Goal: Check status: Check status

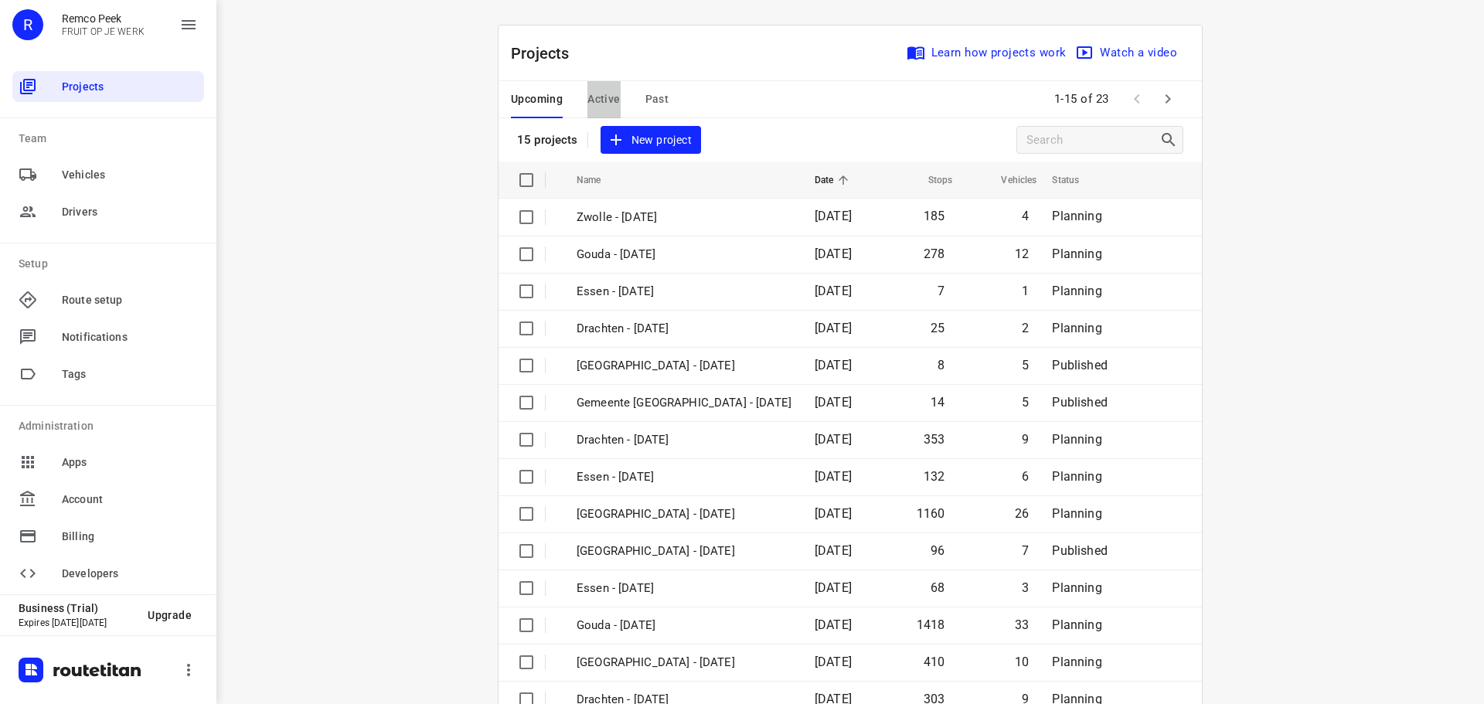
click at [600, 97] on span "Active" at bounding box center [604, 99] width 32 height 19
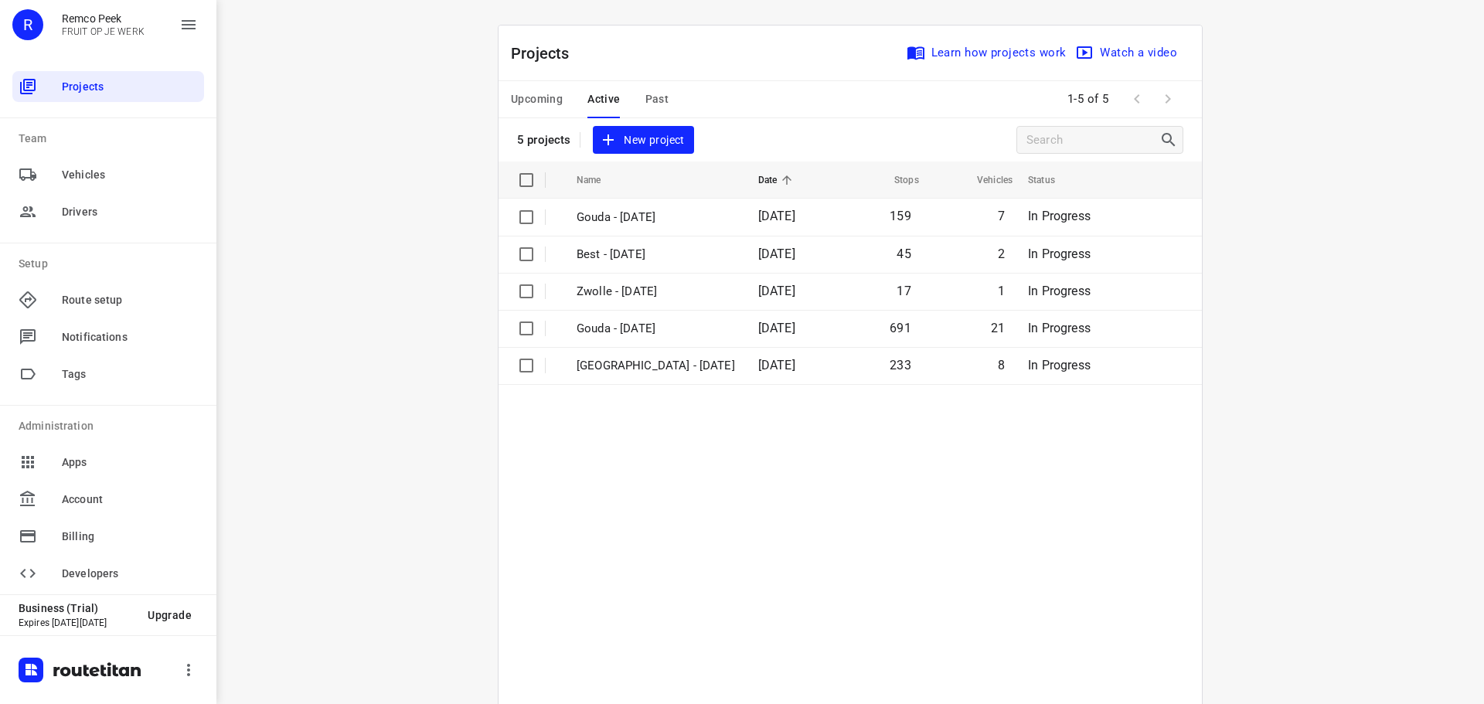
click at [541, 100] on span "Upcoming" at bounding box center [537, 99] width 52 height 19
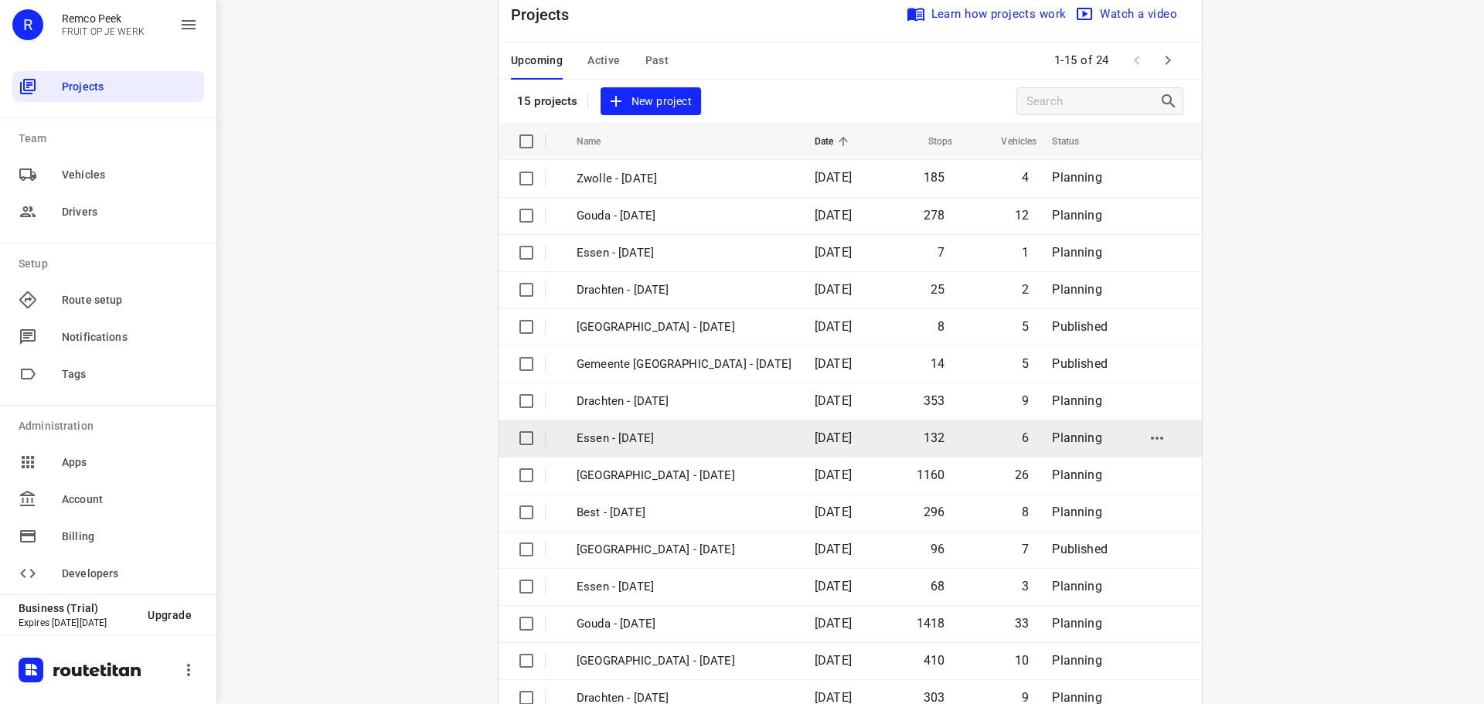
scroll to position [77, 0]
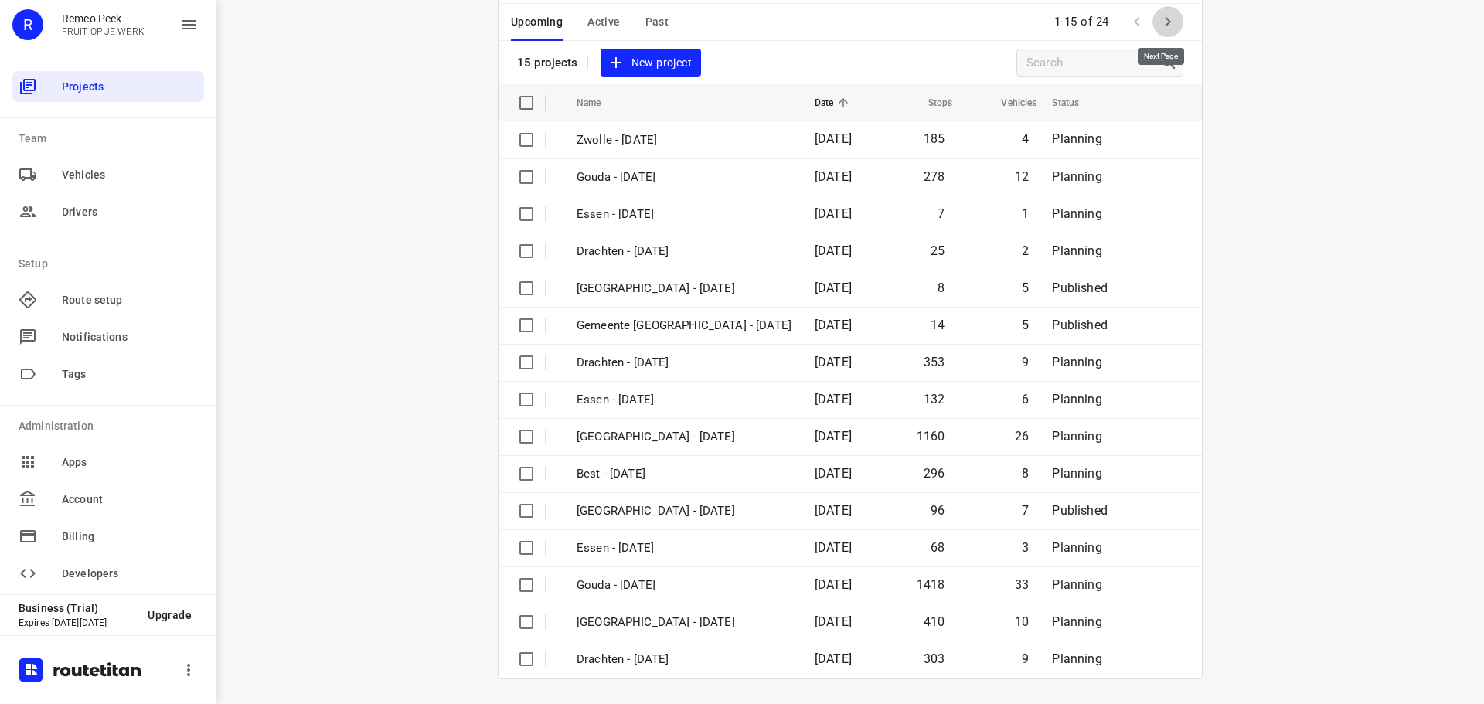
click at [1170, 18] on icon "button" at bounding box center [1168, 21] width 19 height 19
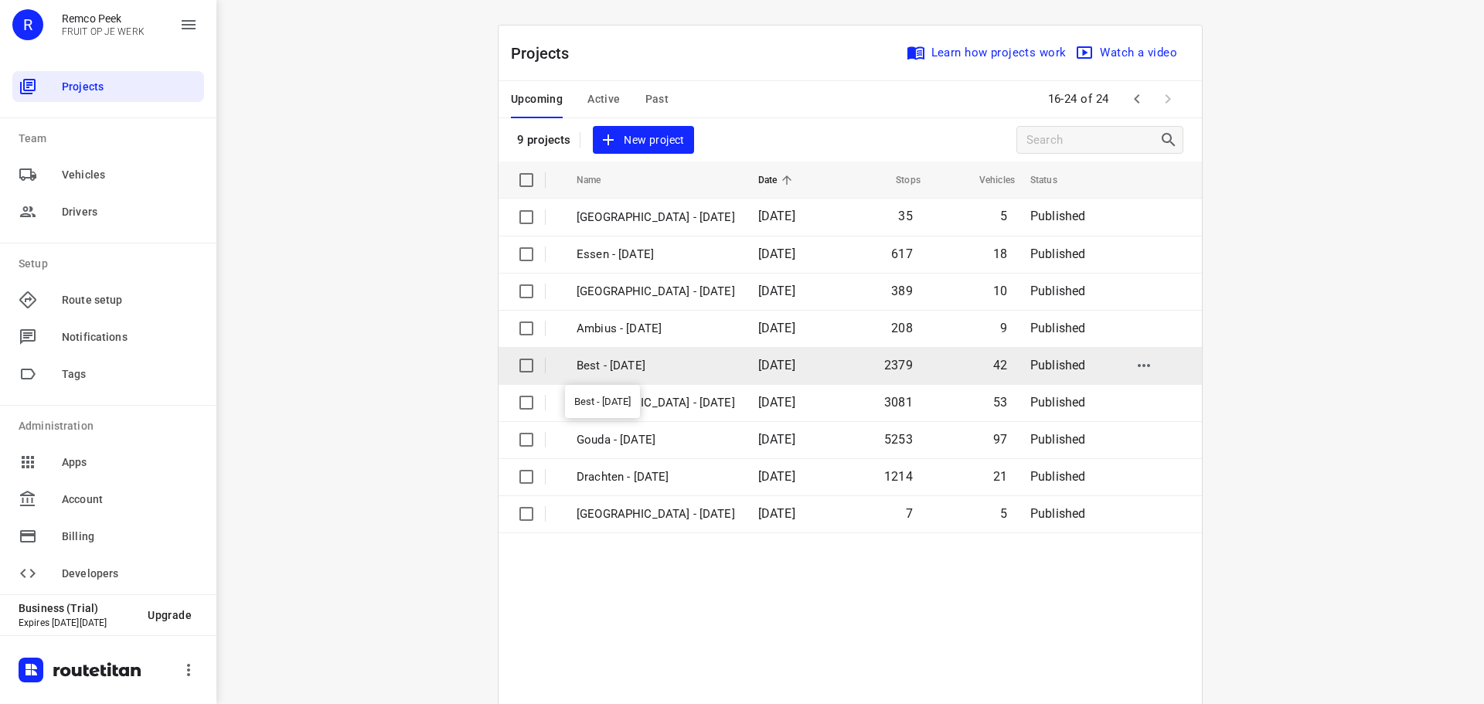
click at [630, 362] on p "Best - [DATE]" at bounding box center [656, 366] width 158 height 18
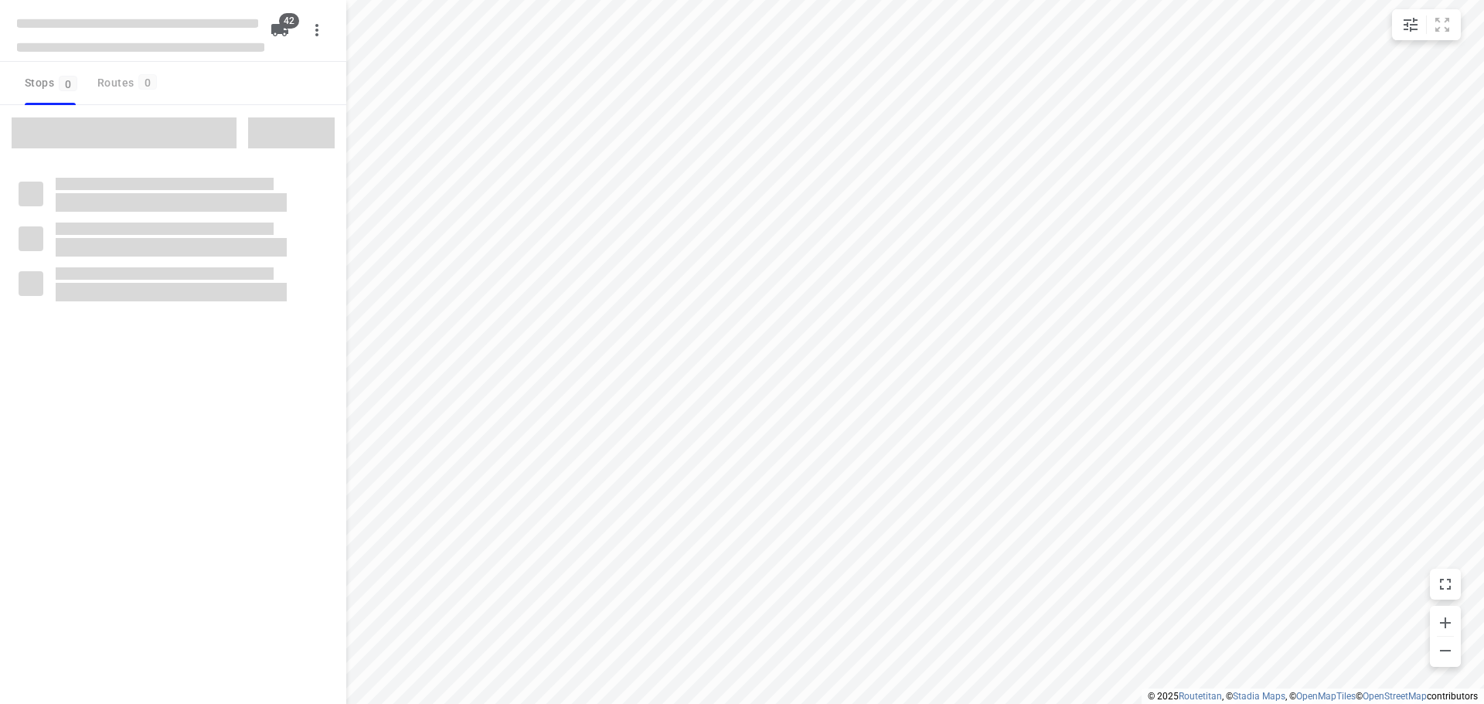
checkbox input "true"
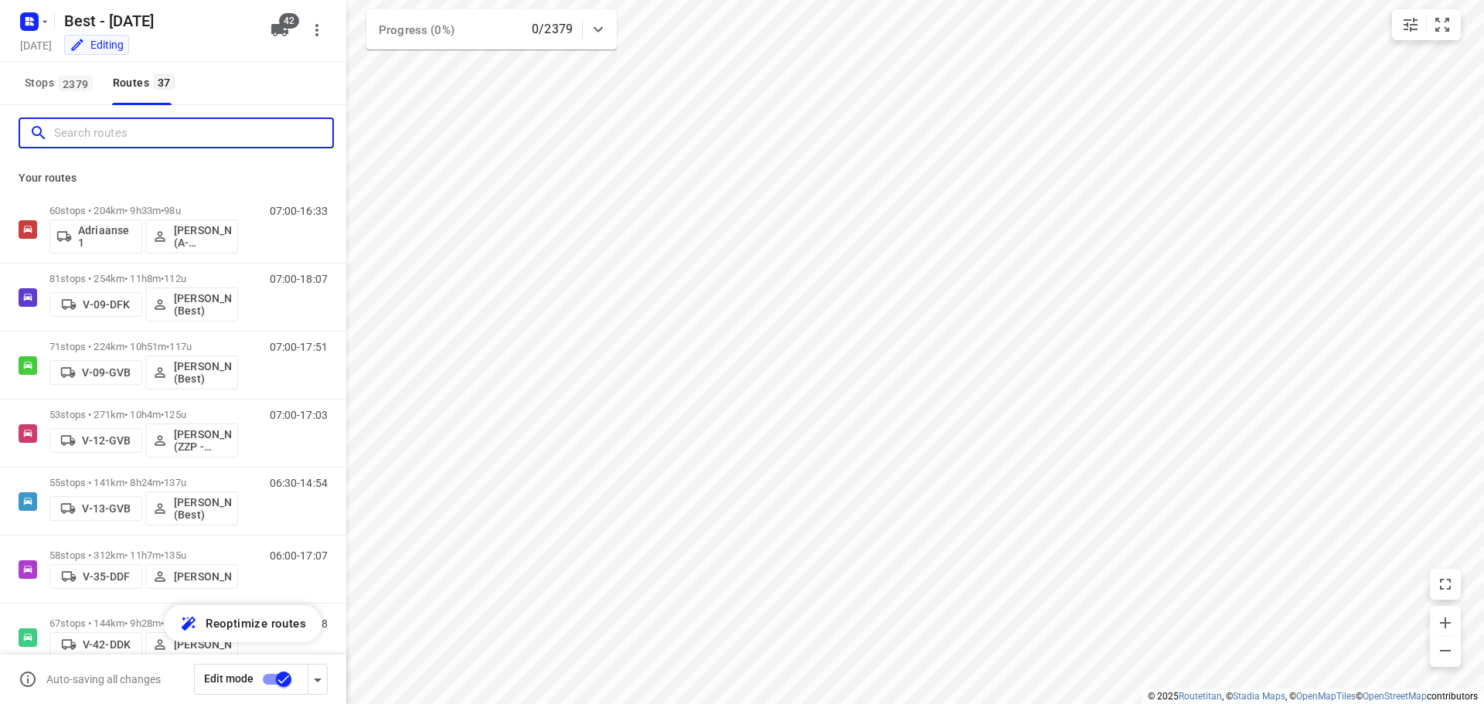
click at [114, 138] on input "Search routes" at bounding box center [193, 133] width 278 height 24
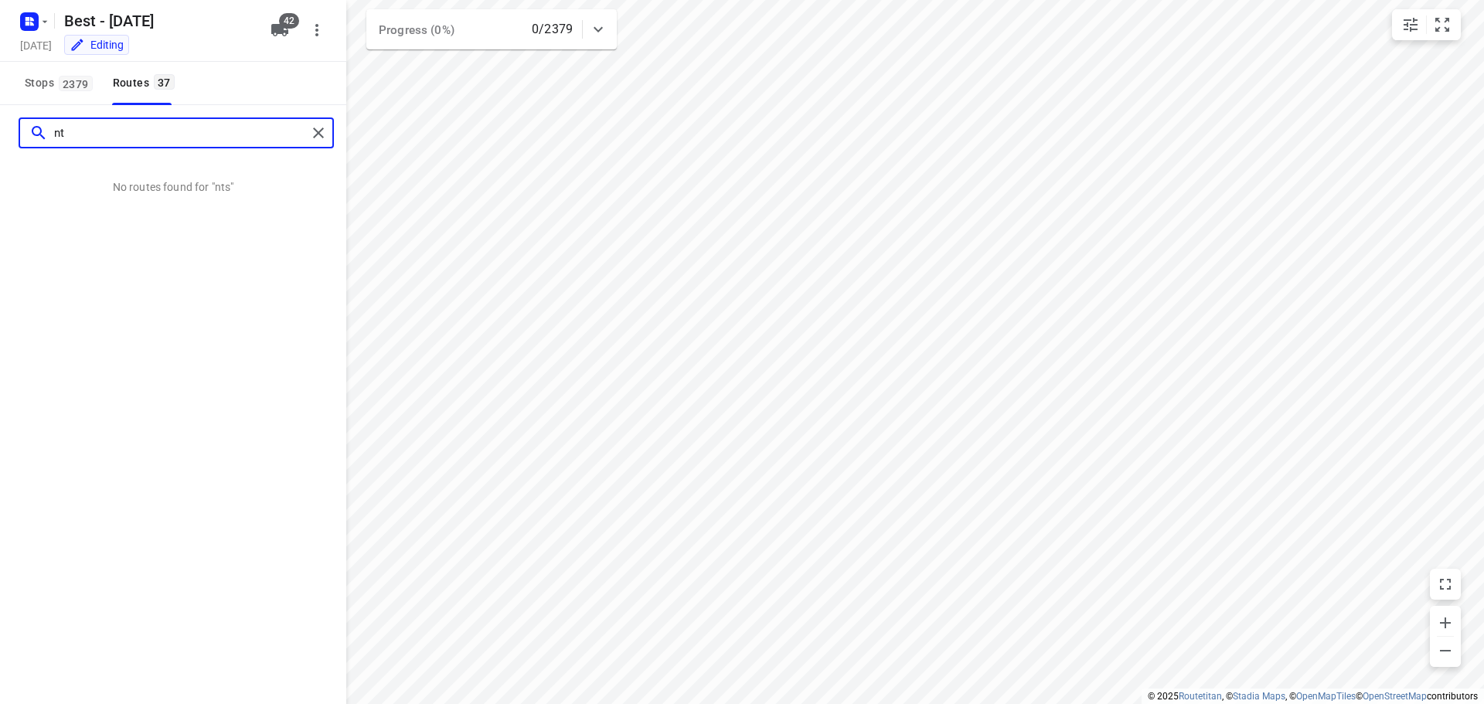
type input "n"
type input "="
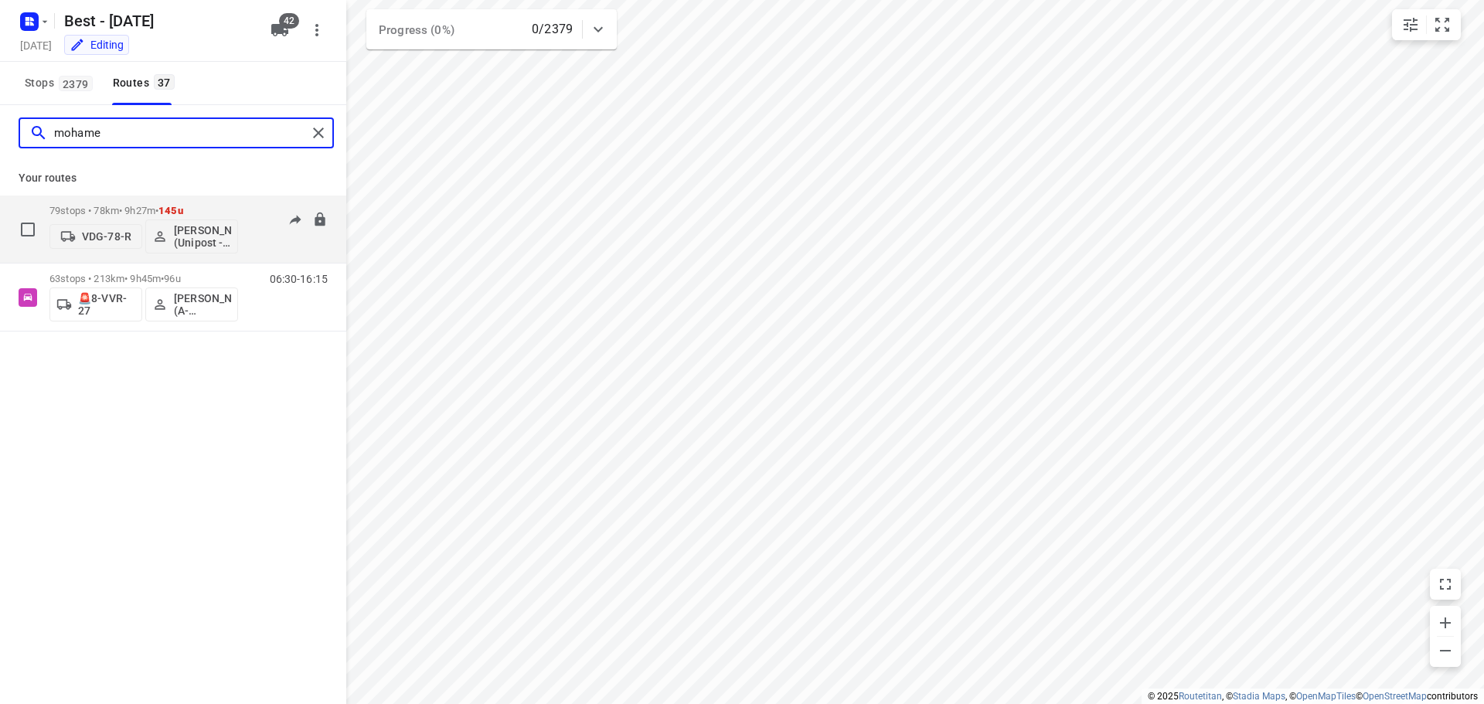
type input "mohame"
click at [236, 210] on p "79 stops • 78km • 9h27m • 145u" at bounding box center [143, 211] width 189 height 12
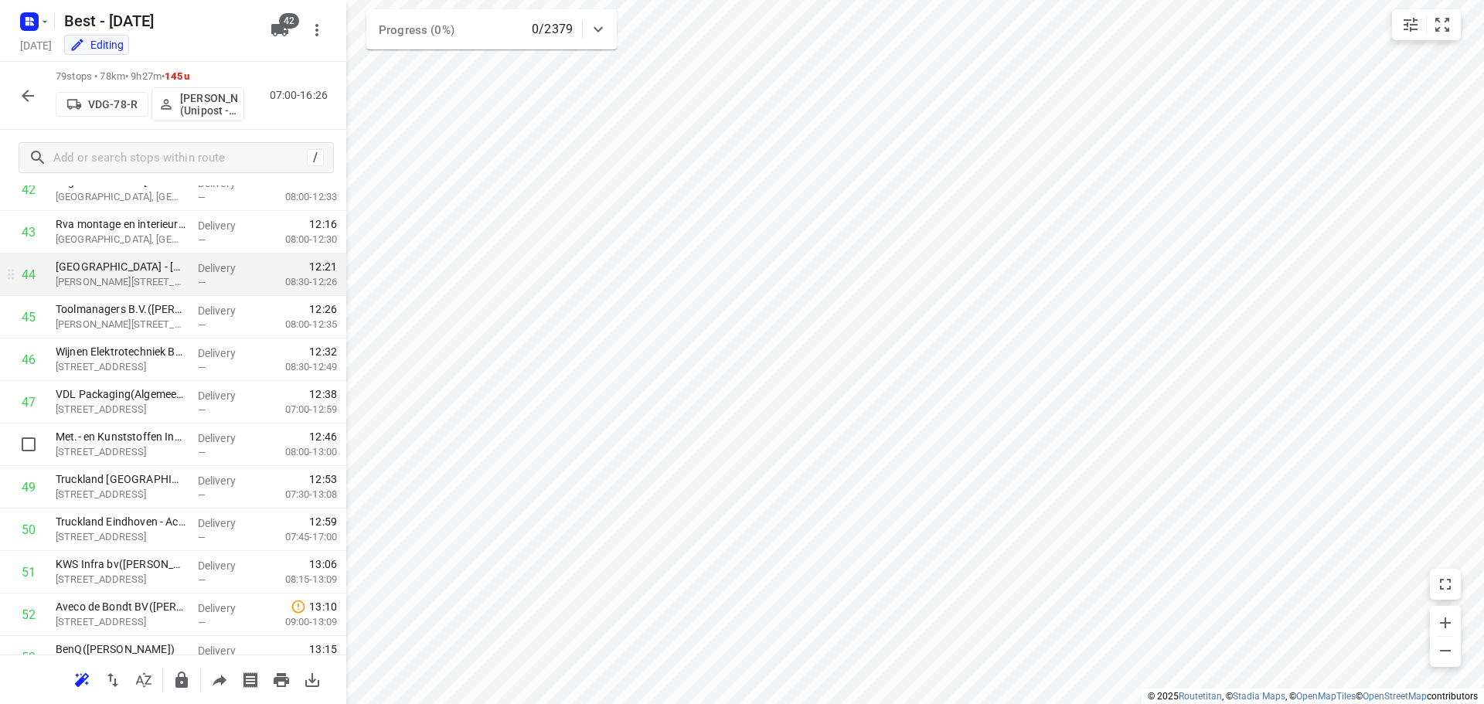
scroll to position [1855, 0]
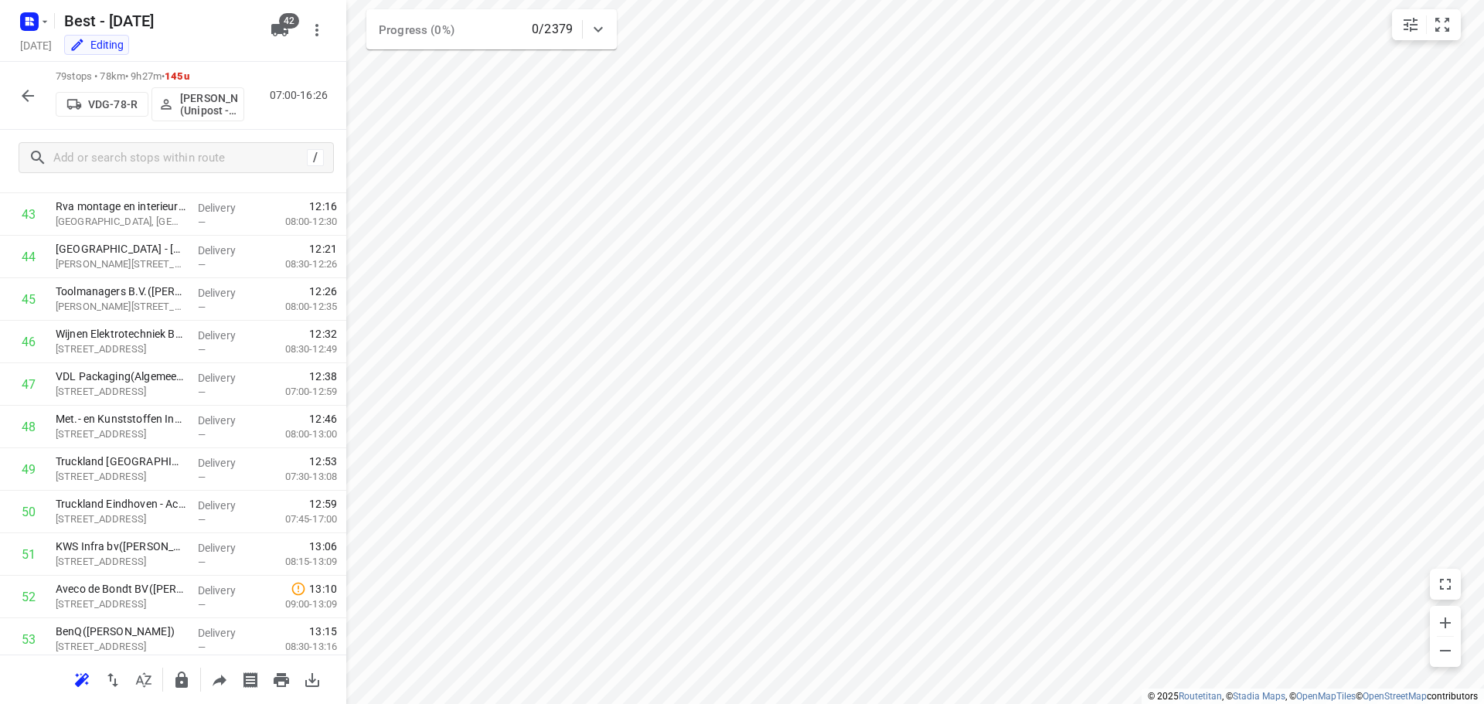
click at [15, 107] on div at bounding box center [27, 95] width 31 height 31
click at [23, 97] on icon "button" at bounding box center [28, 96] width 19 height 19
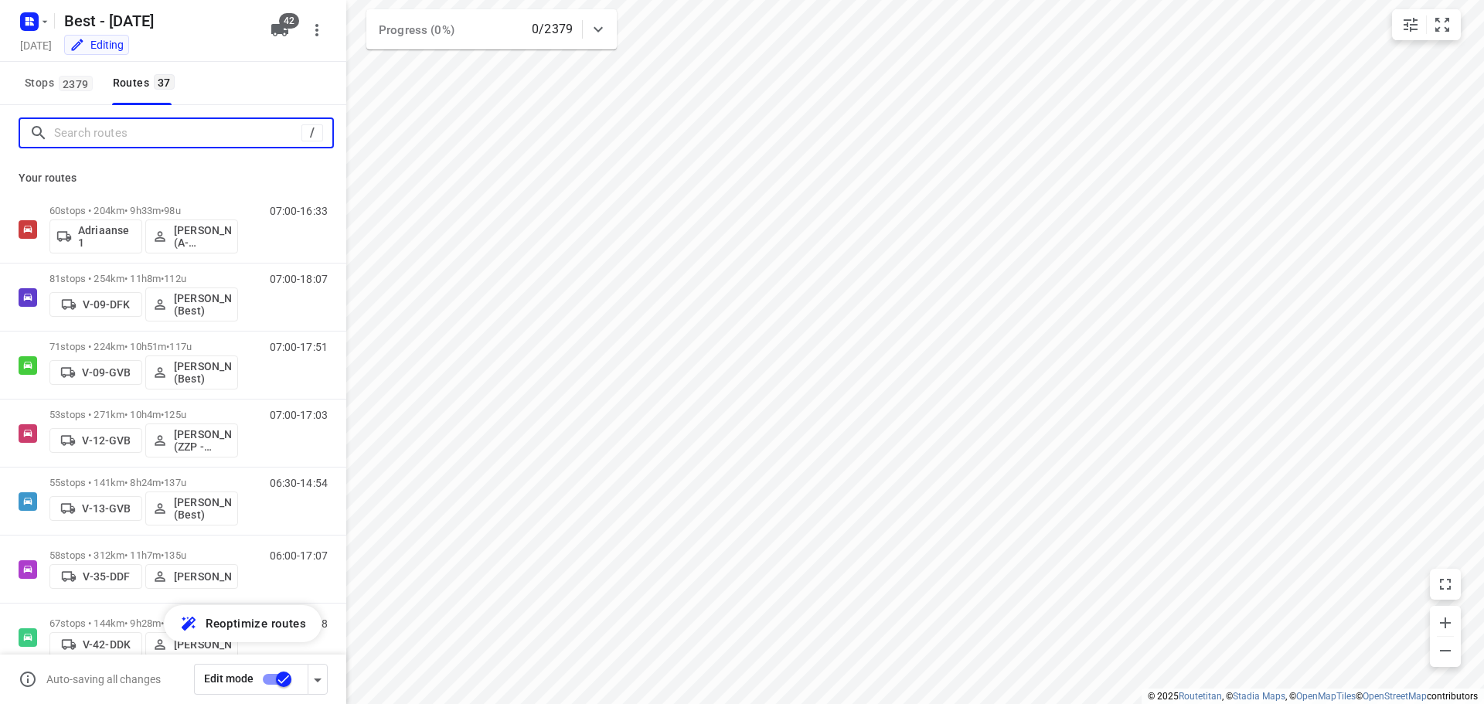
click at [181, 140] on input "Search routes" at bounding box center [177, 133] width 247 height 24
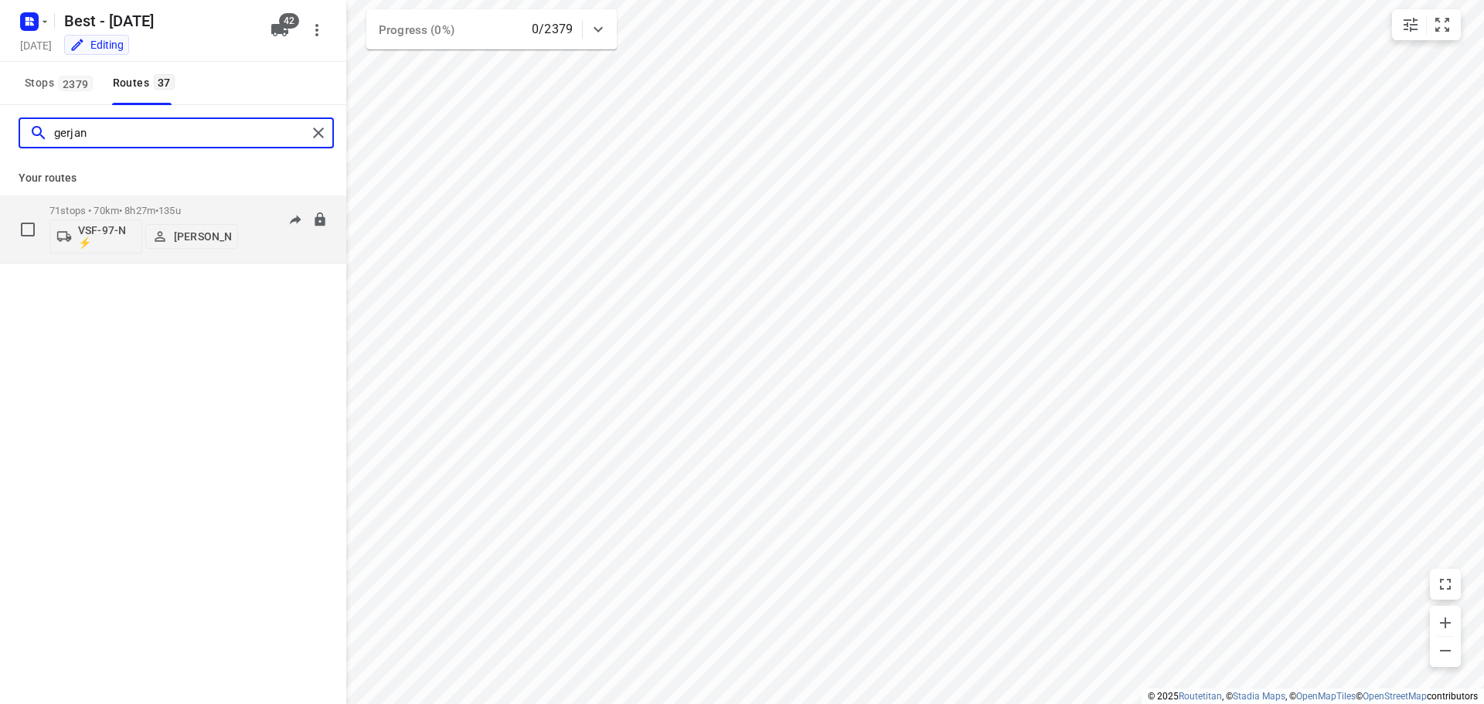
type input "gerjan"
click at [203, 241] on p "[PERSON_NAME]" at bounding box center [202, 236] width 57 height 12
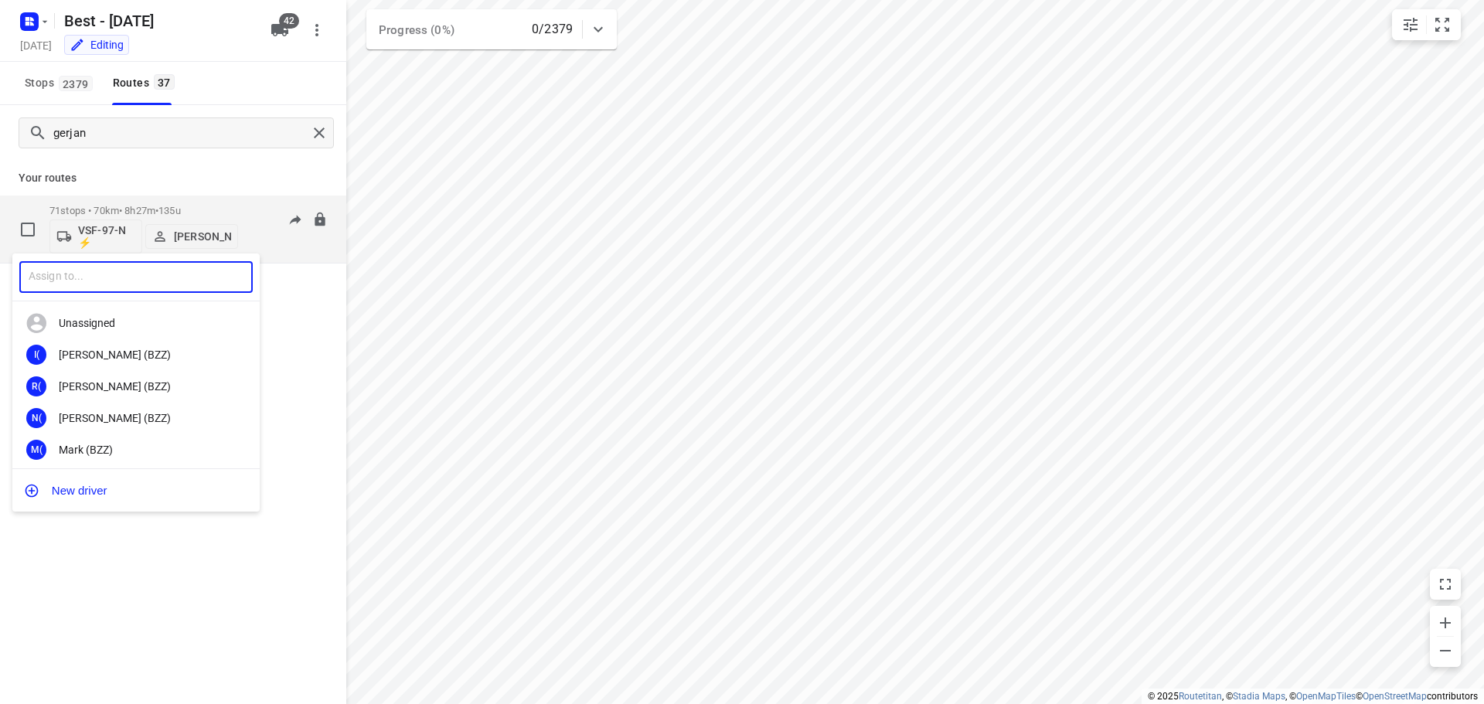
click at [216, 278] on input "text" at bounding box center [135, 277] width 233 height 32
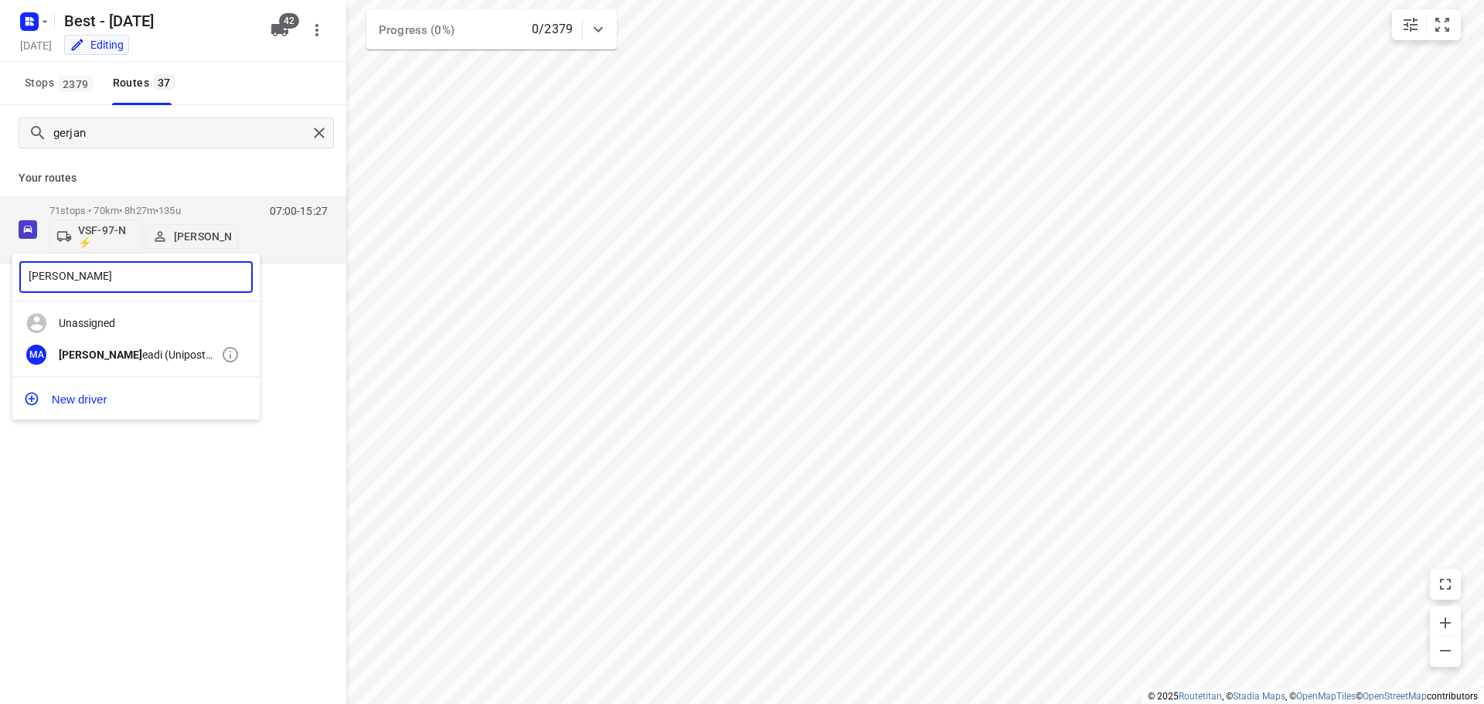
type input "[PERSON_NAME]"
click at [192, 347] on div "MA [PERSON_NAME] (Unipost - Best - ZZP)" at bounding box center [135, 355] width 247 height 32
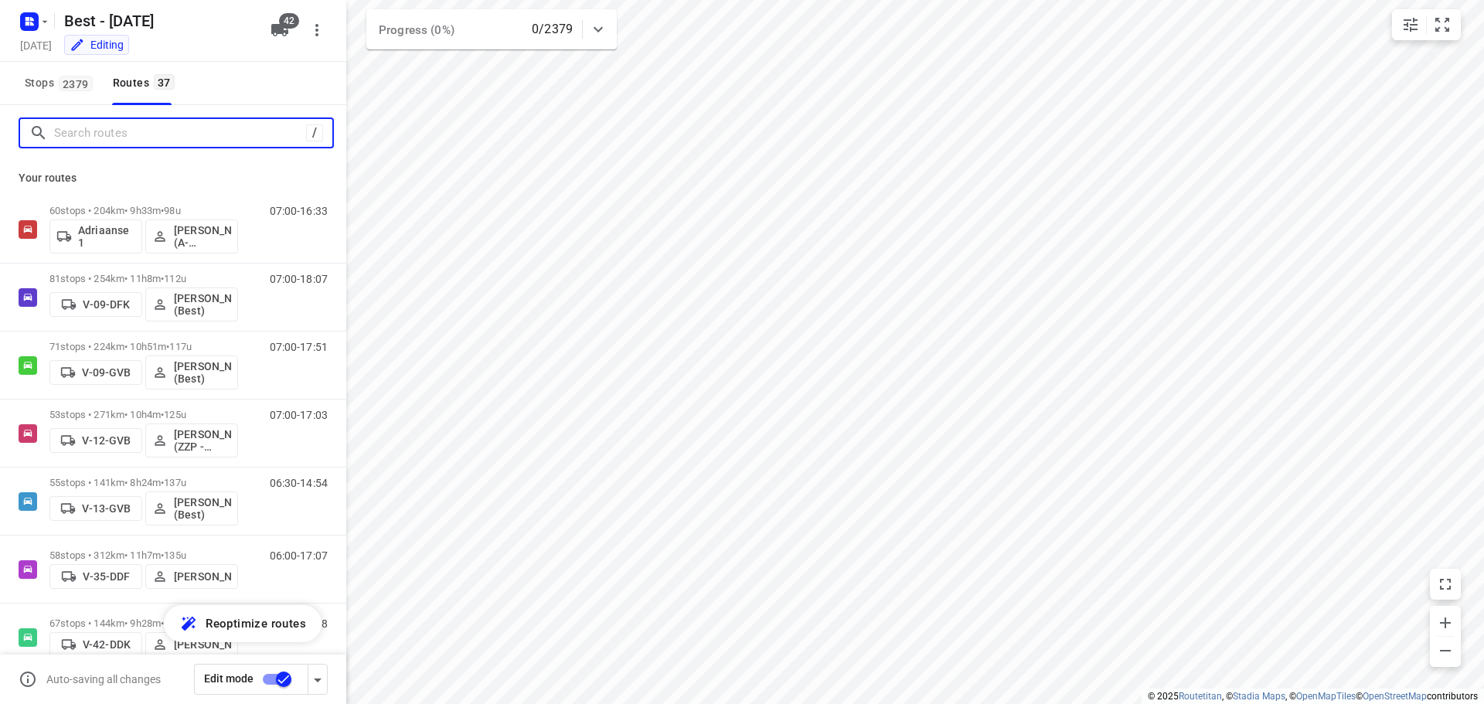
click at [151, 139] on input "Search routes" at bounding box center [180, 133] width 252 height 24
type input "h"
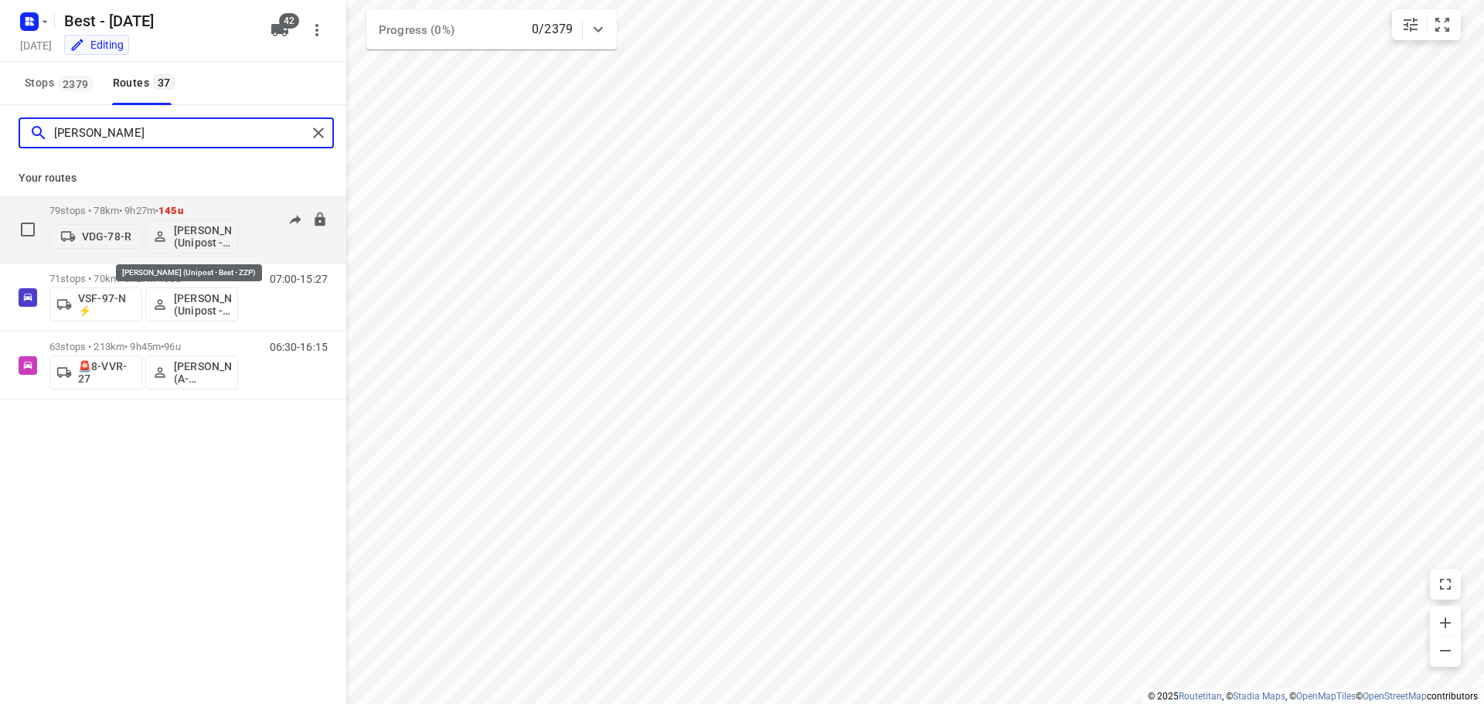
type input "[PERSON_NAME]"
click at [182, 227] on p "[PERSON_NAME] (Unipost - Best - ZZP)" at bounding box center [202, 236] width 57 height 25
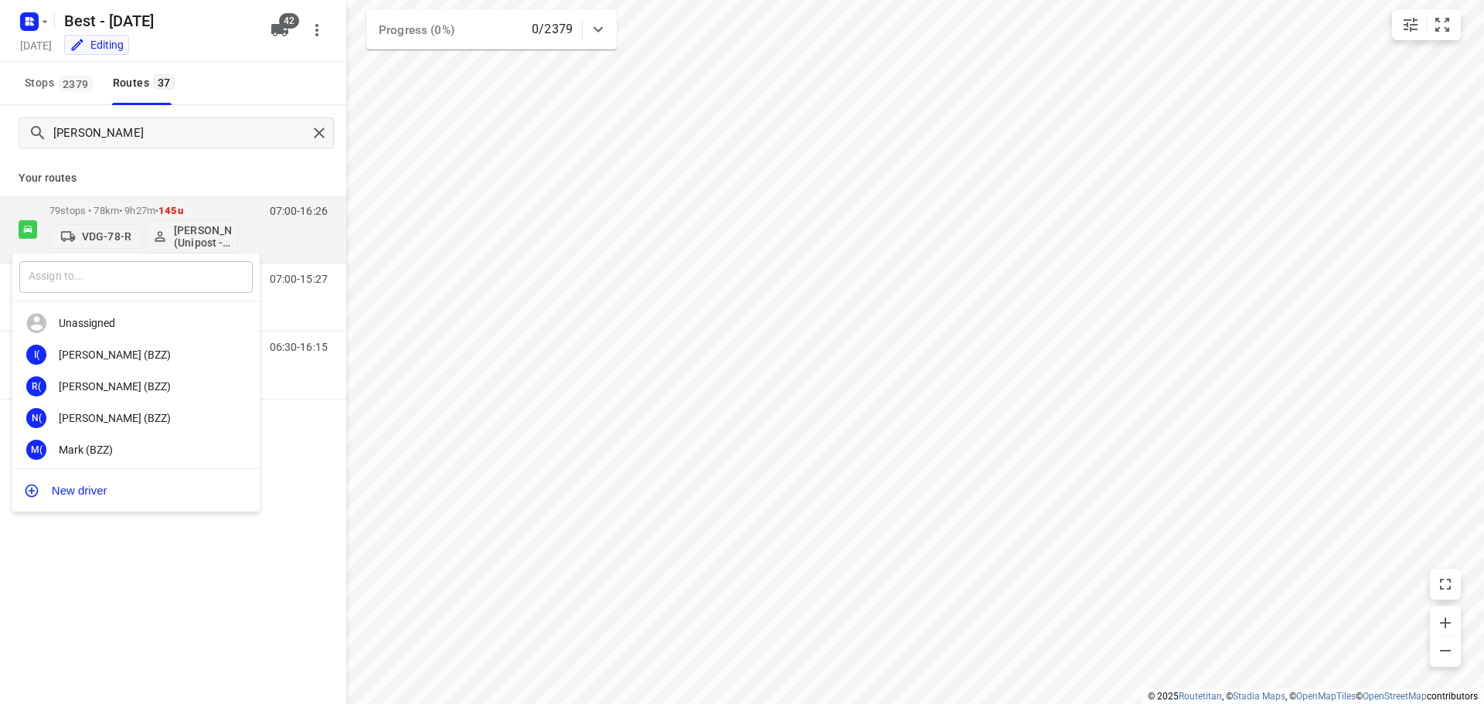
click at [143, 283] on input "text" at bounding box center [135, 277] width 233 height 32
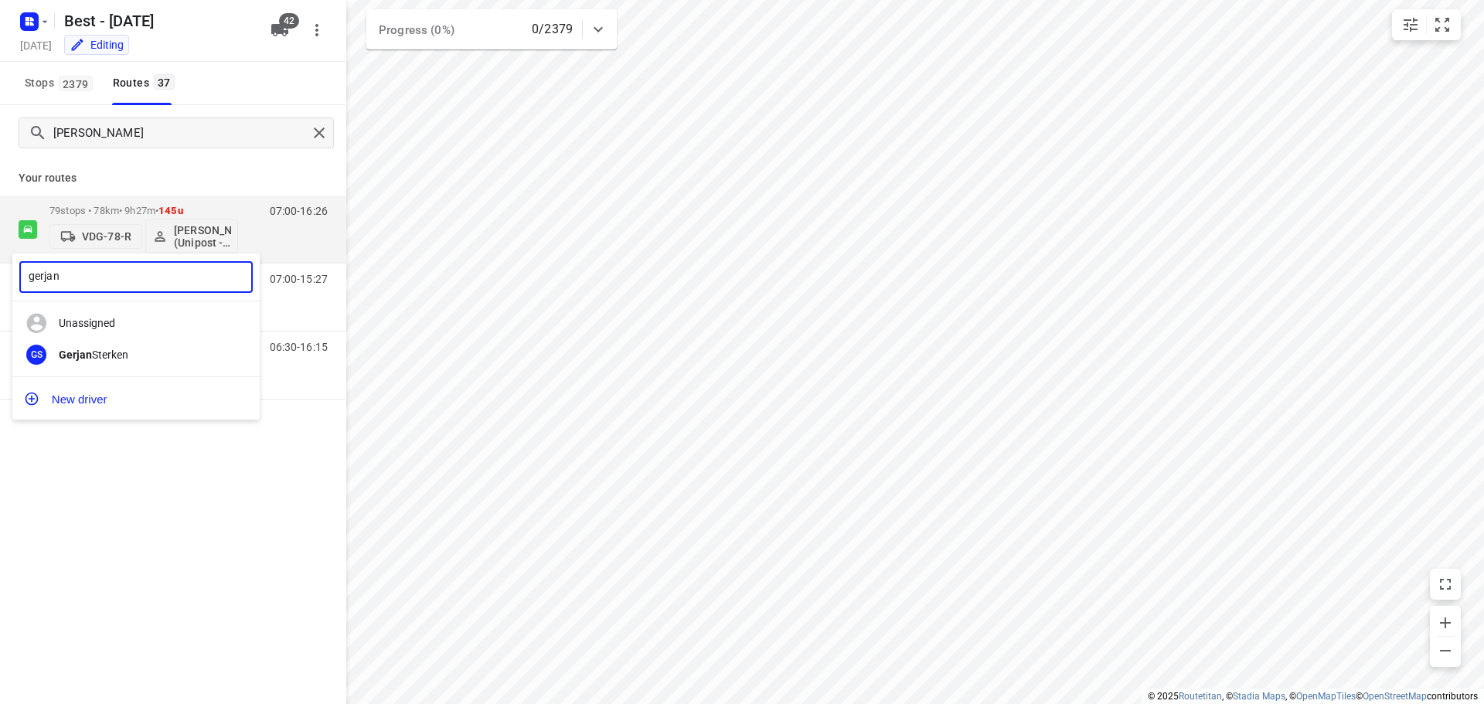
type input "gerjan"
click at [152, 354] on div "[PERSON_NAME]" at bounding box center [140, 355] width 162 height 12
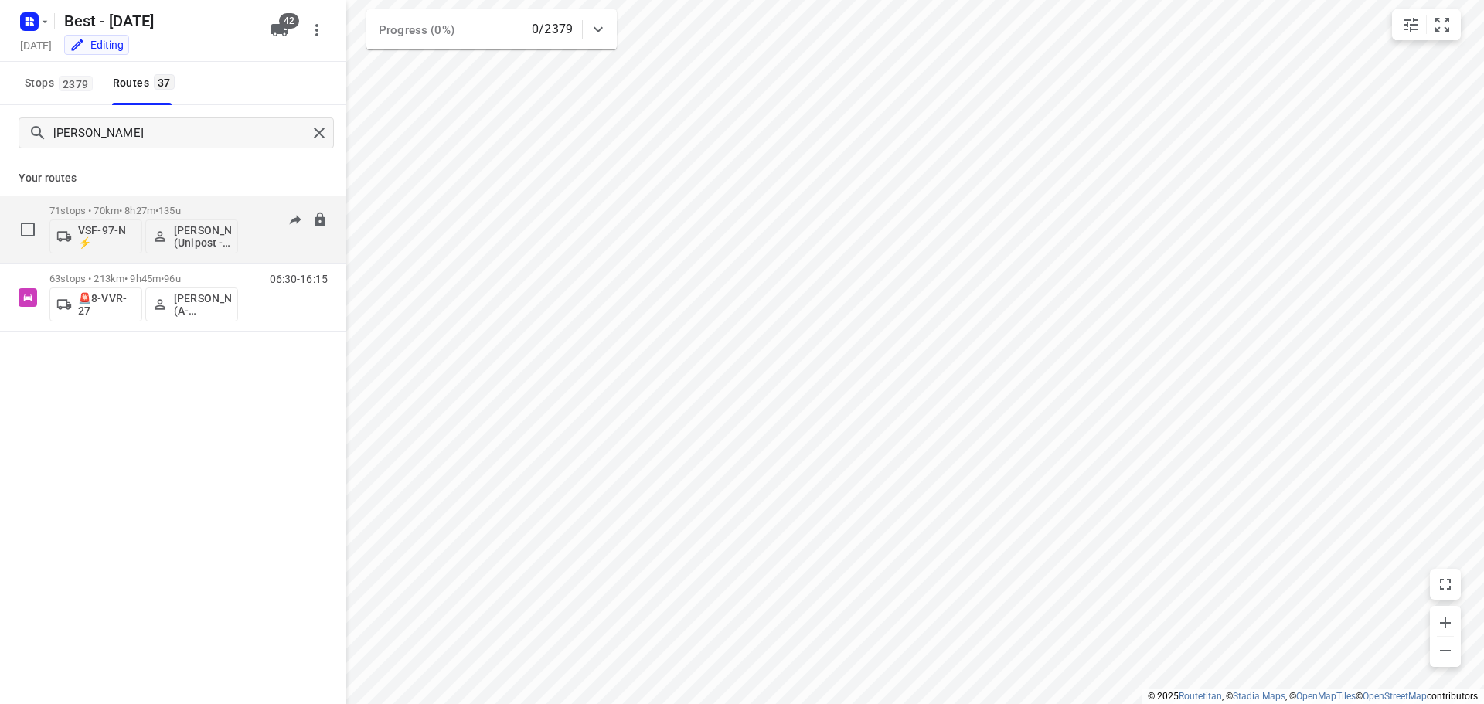
click at [224, 209] on p "71 stops • 70km • 8h27m • 135u" at bounding box center [143, 211] width 189 height 12
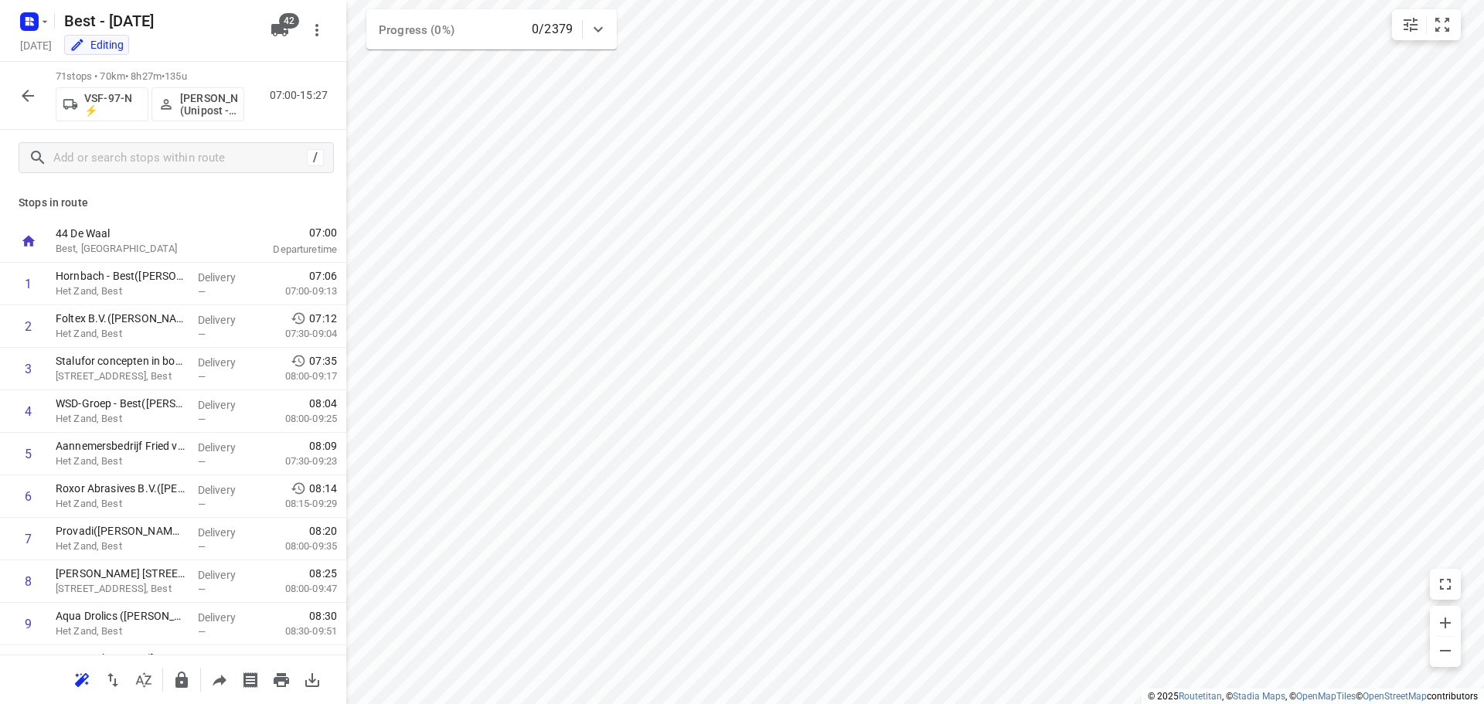
click at [26, 91] on icon "button" at bounding box center [28, 96] width 19 height 19
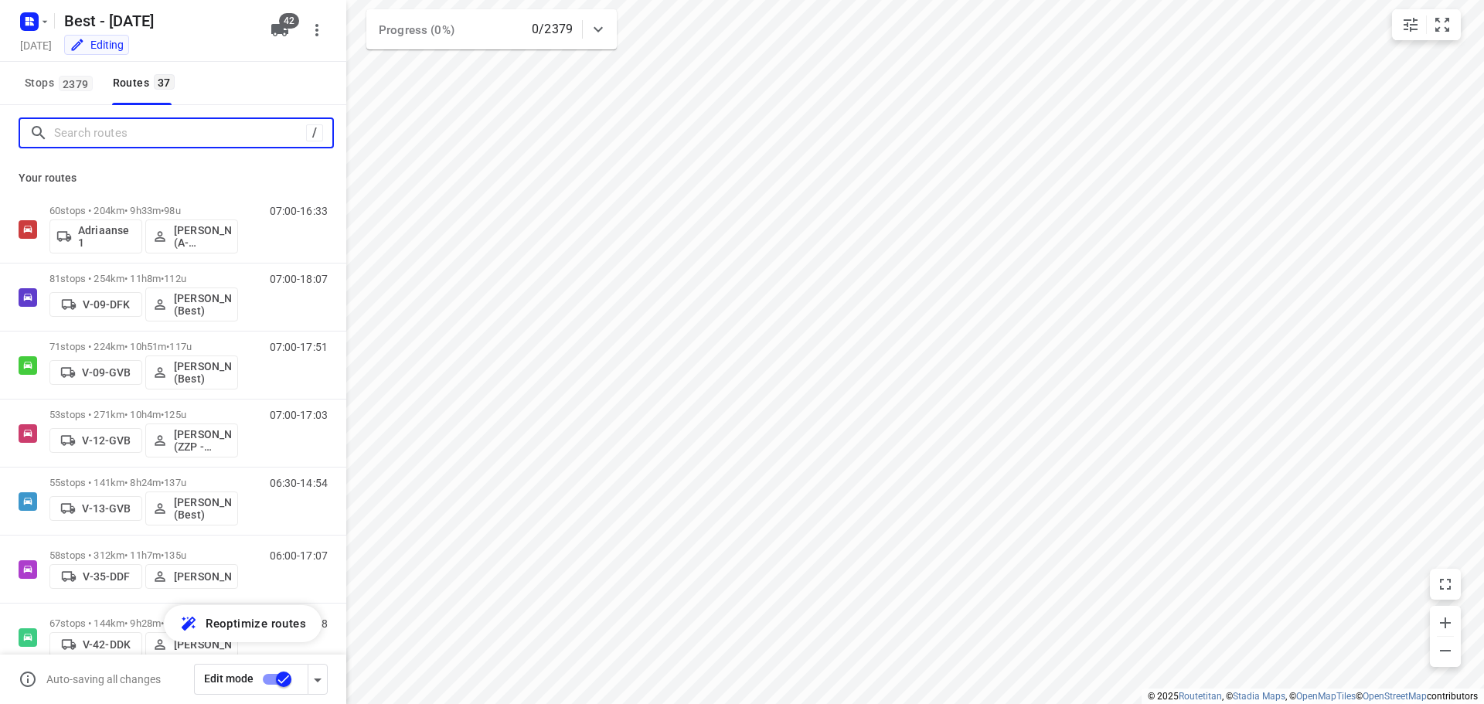
click at [264, 135] on input "Search routes" at bounding box center [180, 133] width 252 height 24
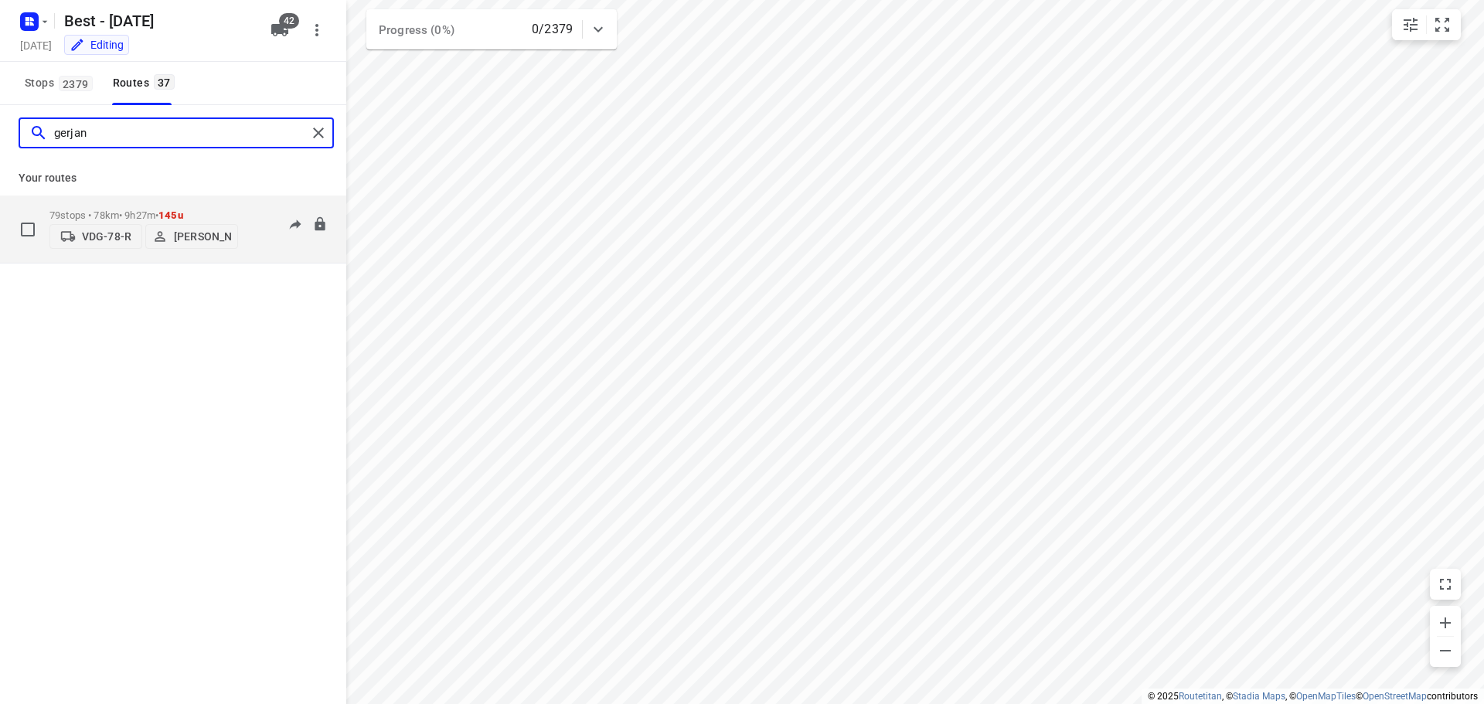
type input "gerjan"
click at [145, 213] on p "79 stops • 78km • 9h27m • 145u" at bounding box center [143, 216] width 189 height 12
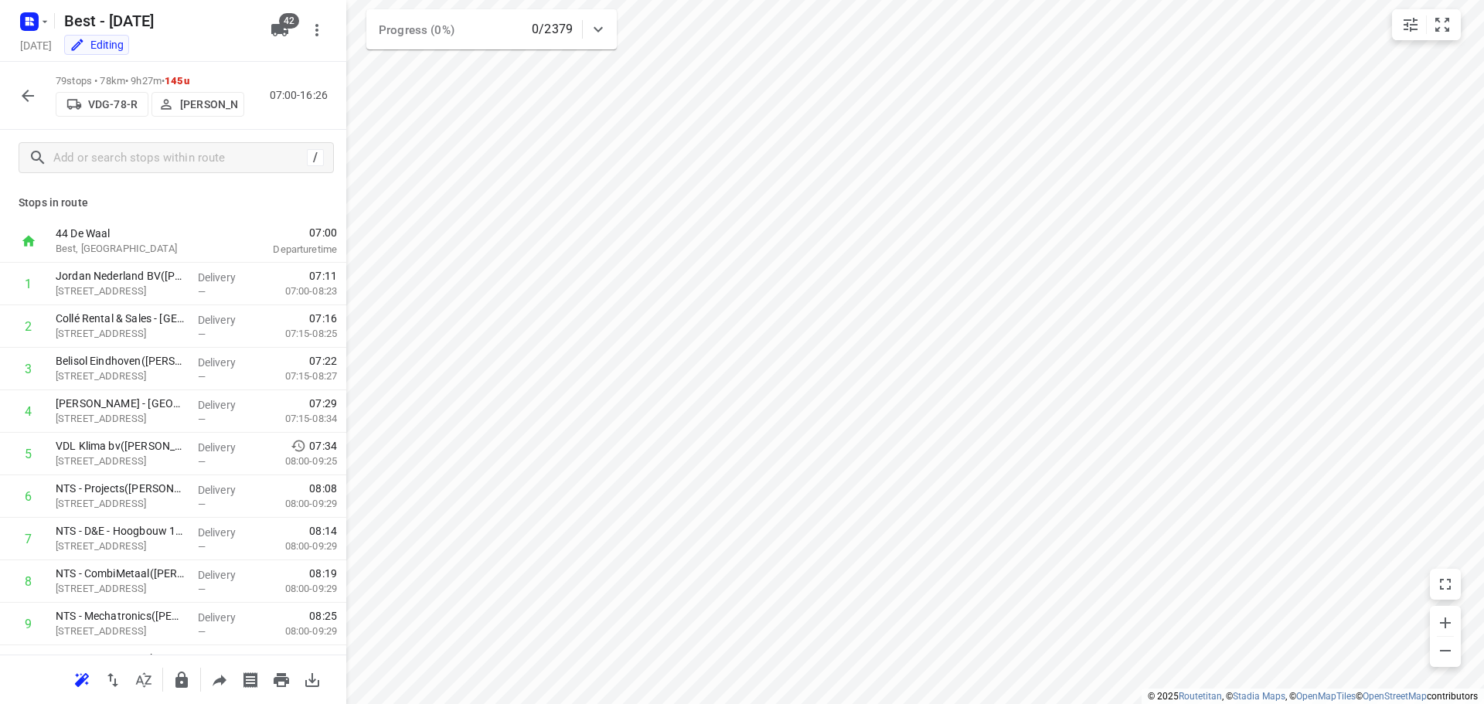
click at [22, 97] on icon "button" at bounding box center [28, 96] width 19 height 19
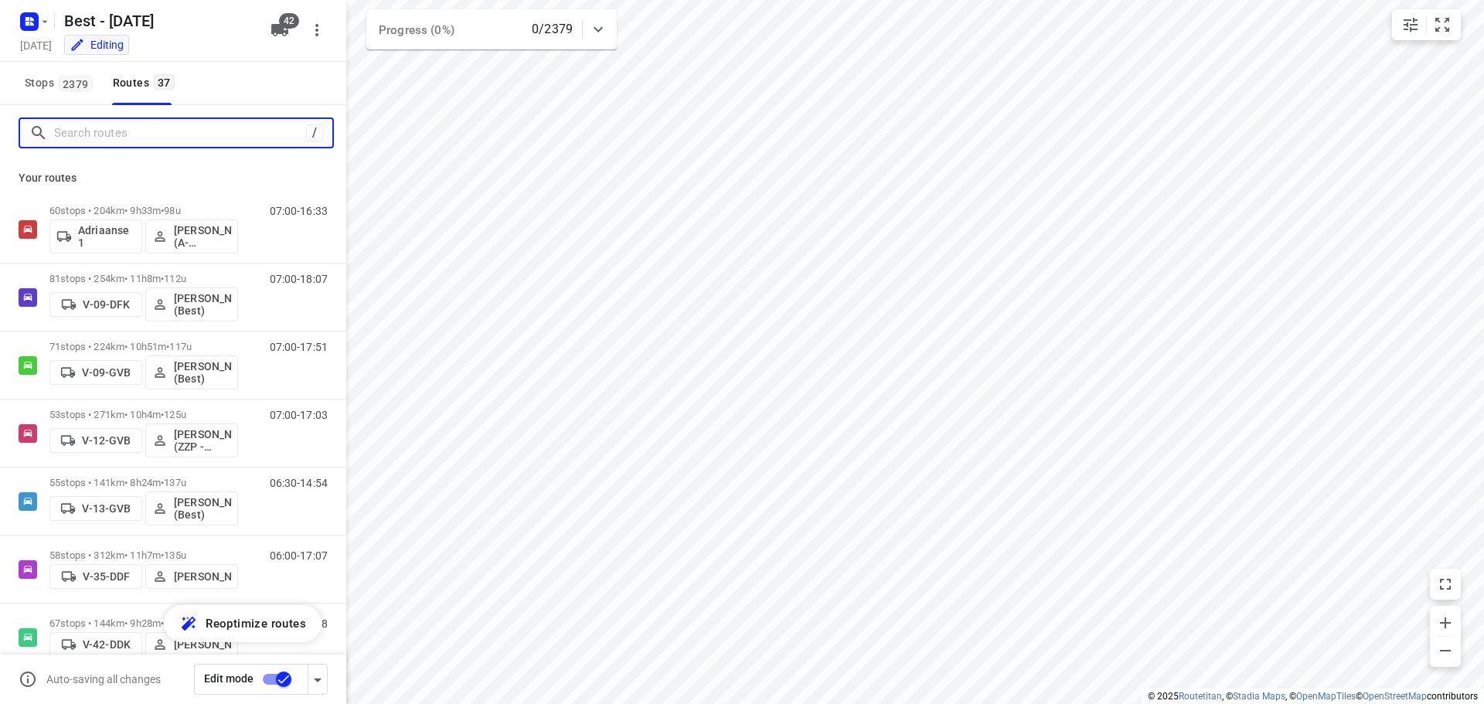
click at [138, 128] on input "Search routes" at bounding box center [180, 133] width 252 height 24
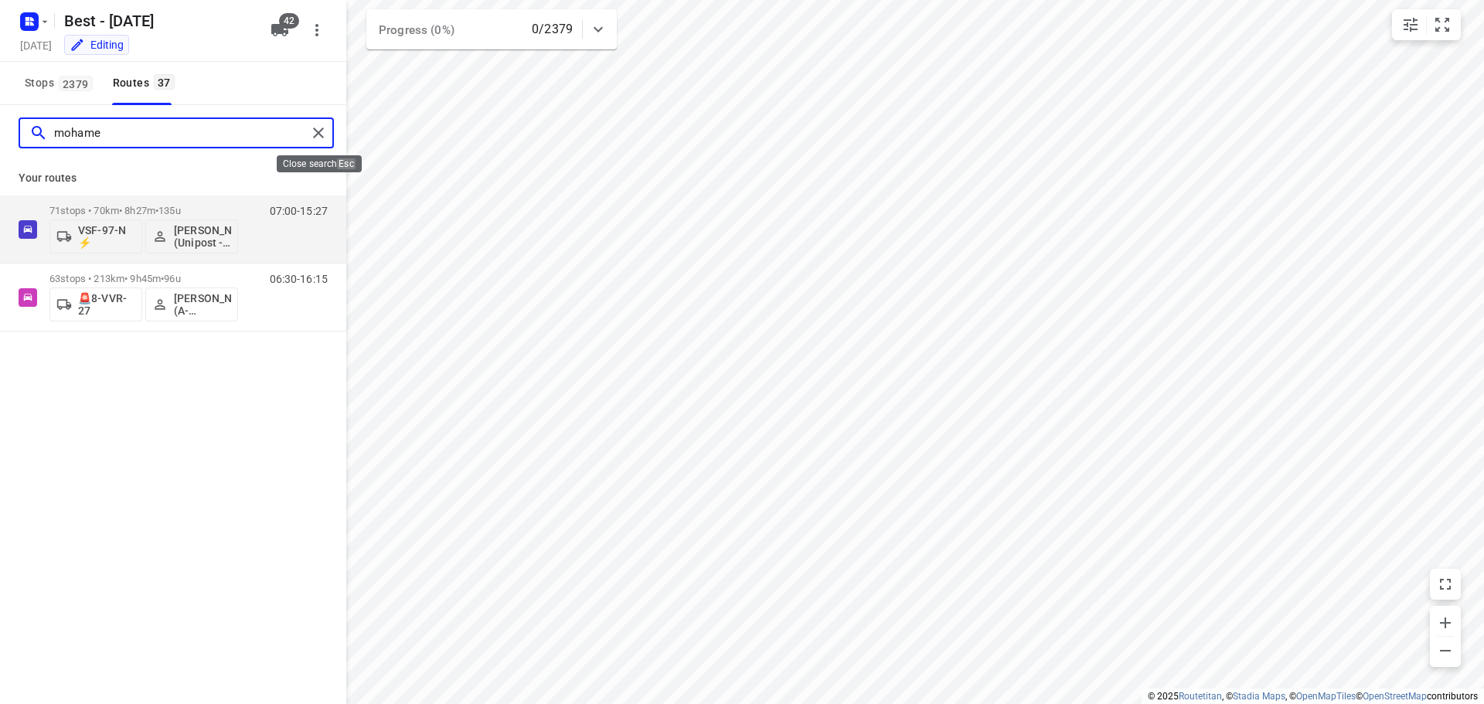
type input "mohame"
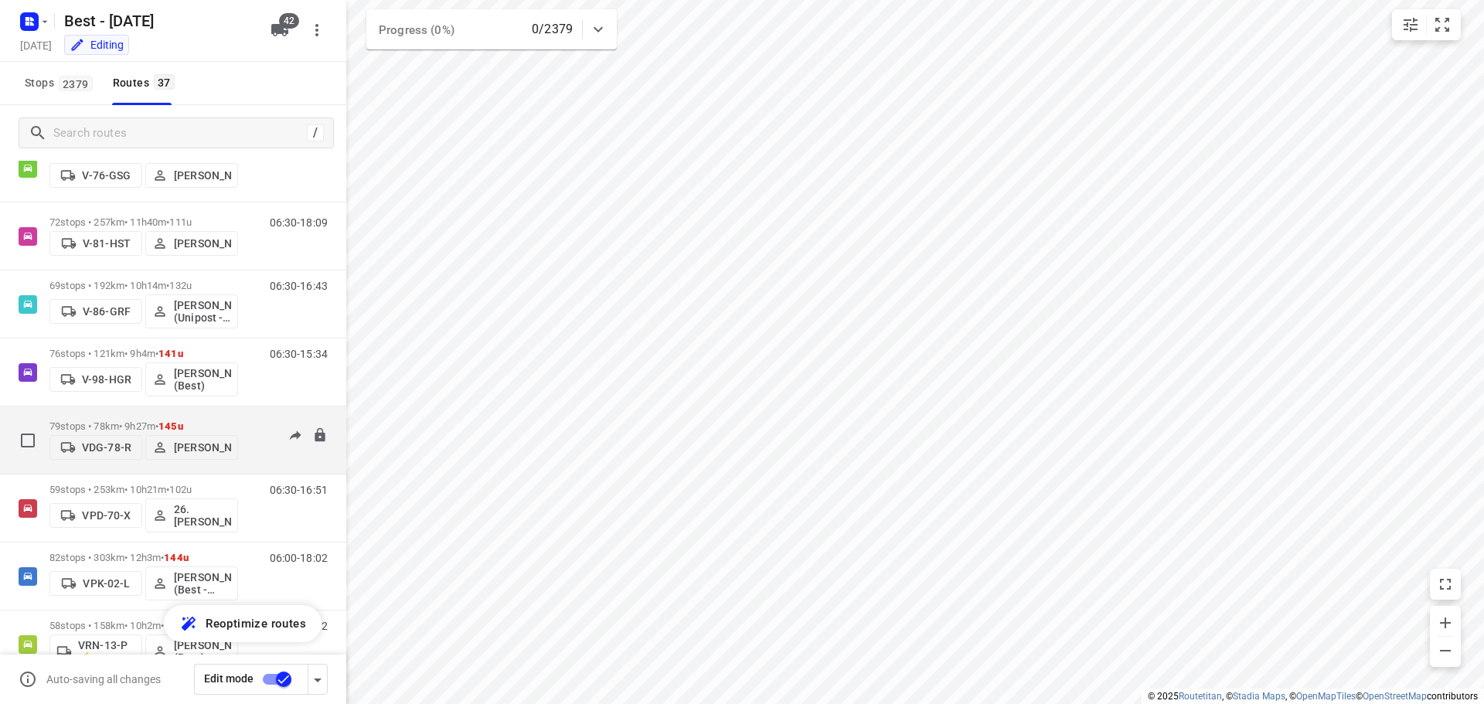
scroll to position [696, 0]
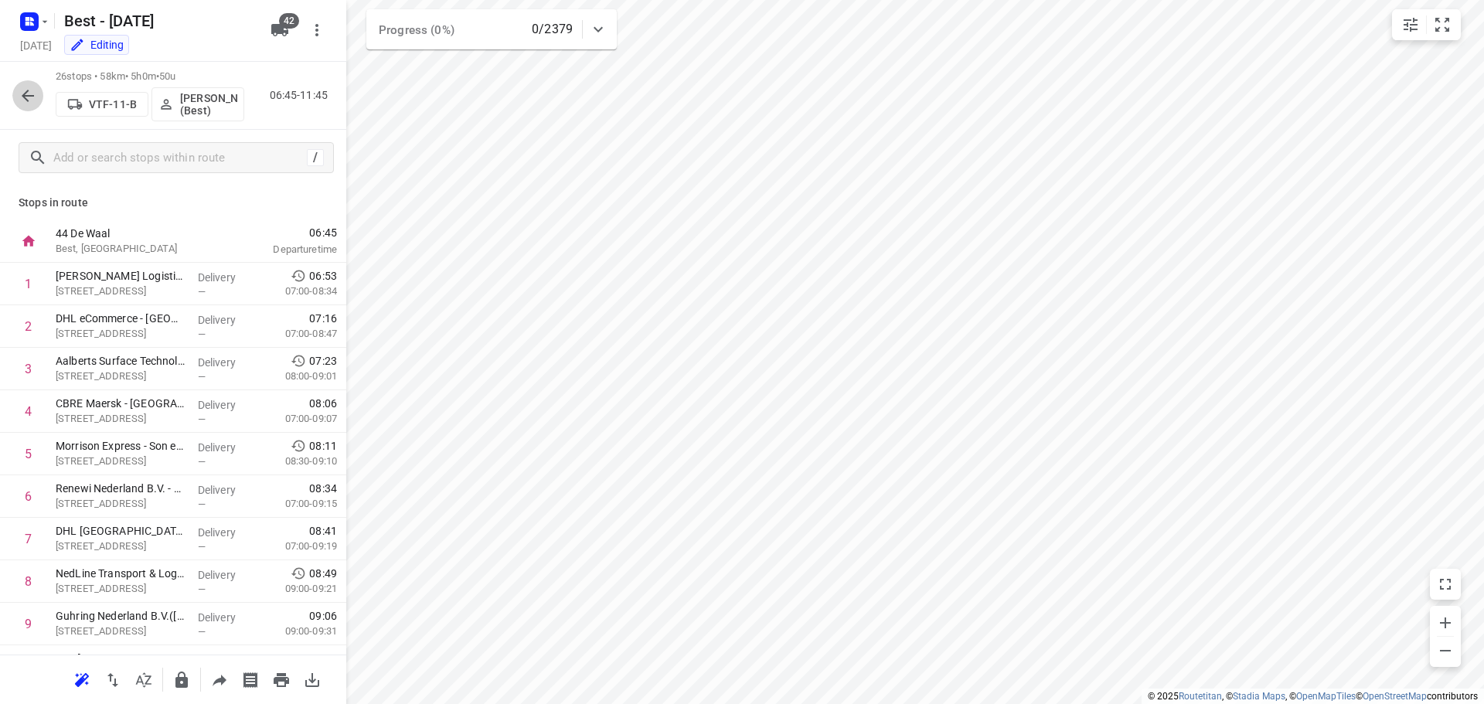
click at [26, 93] on icon "button" at bounding box center [28, 96] width 12 height 12
